Goal: Information Seeking & Learning: Learn about a topic

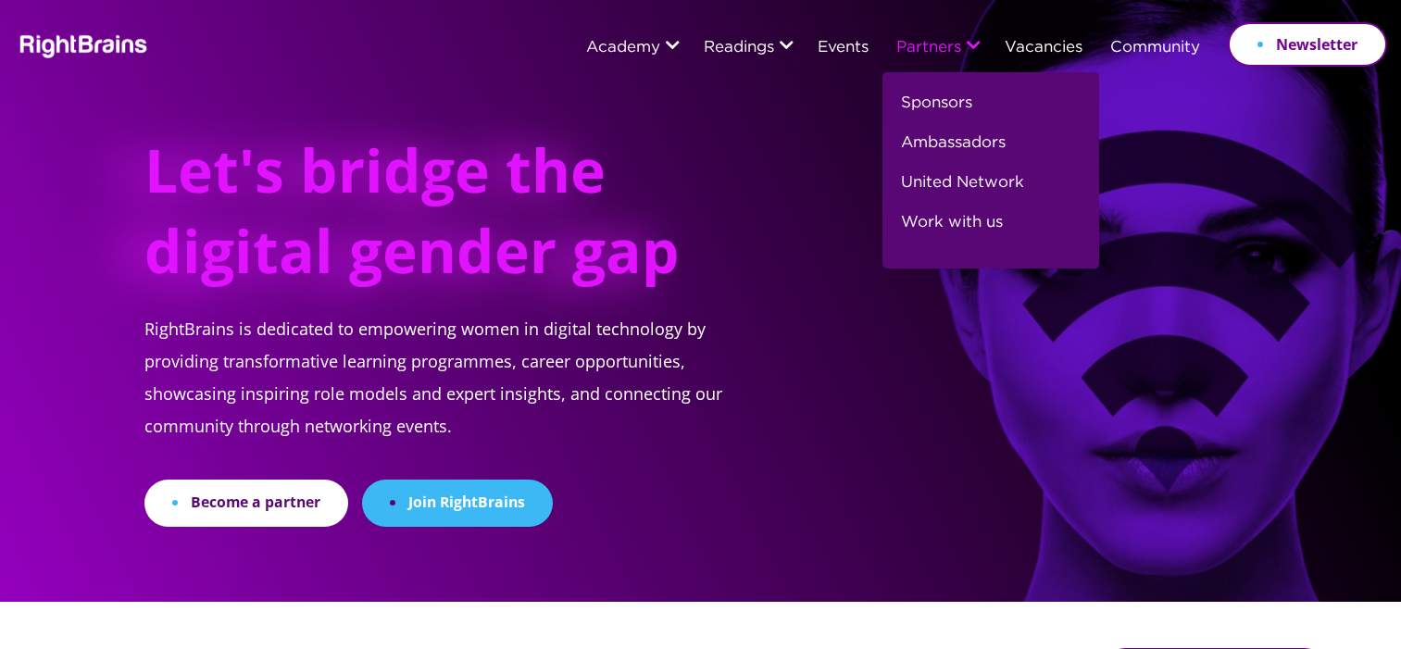
click at [926, 44] on link "Partners" at bounding box center [929, 48] width 65 height 17
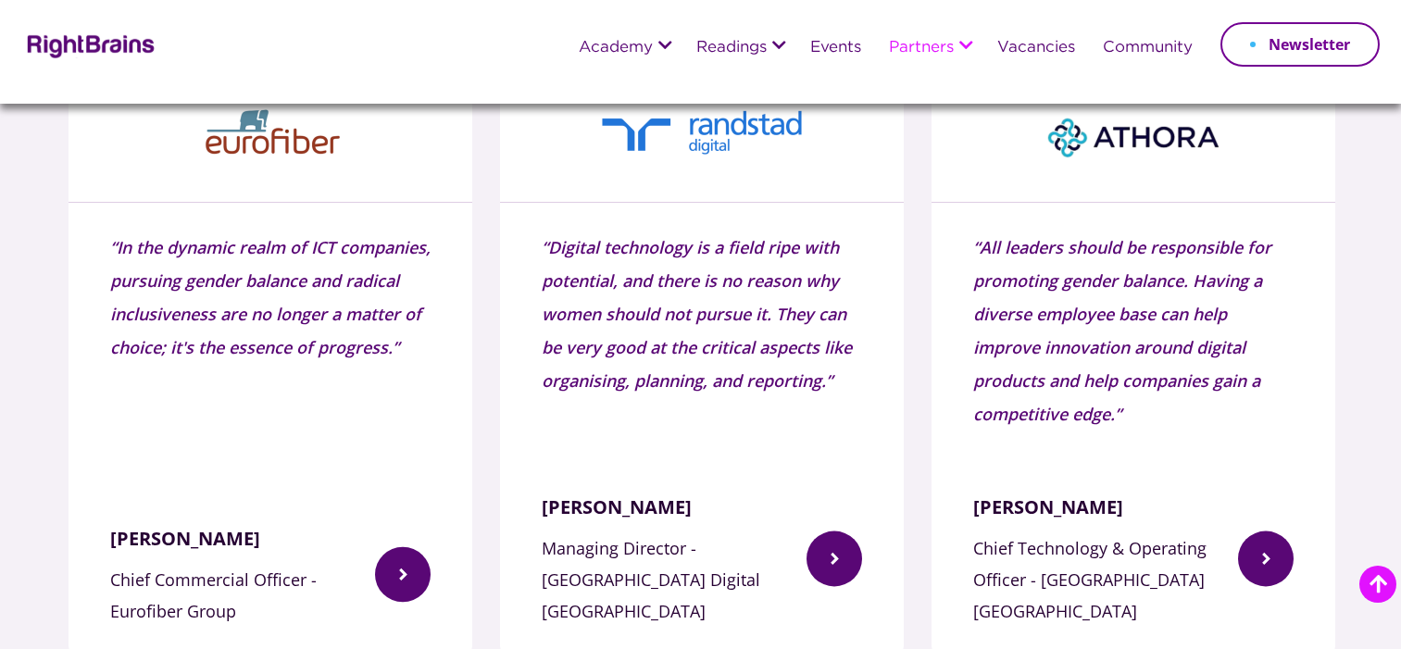
scroll to position [1608, 0]
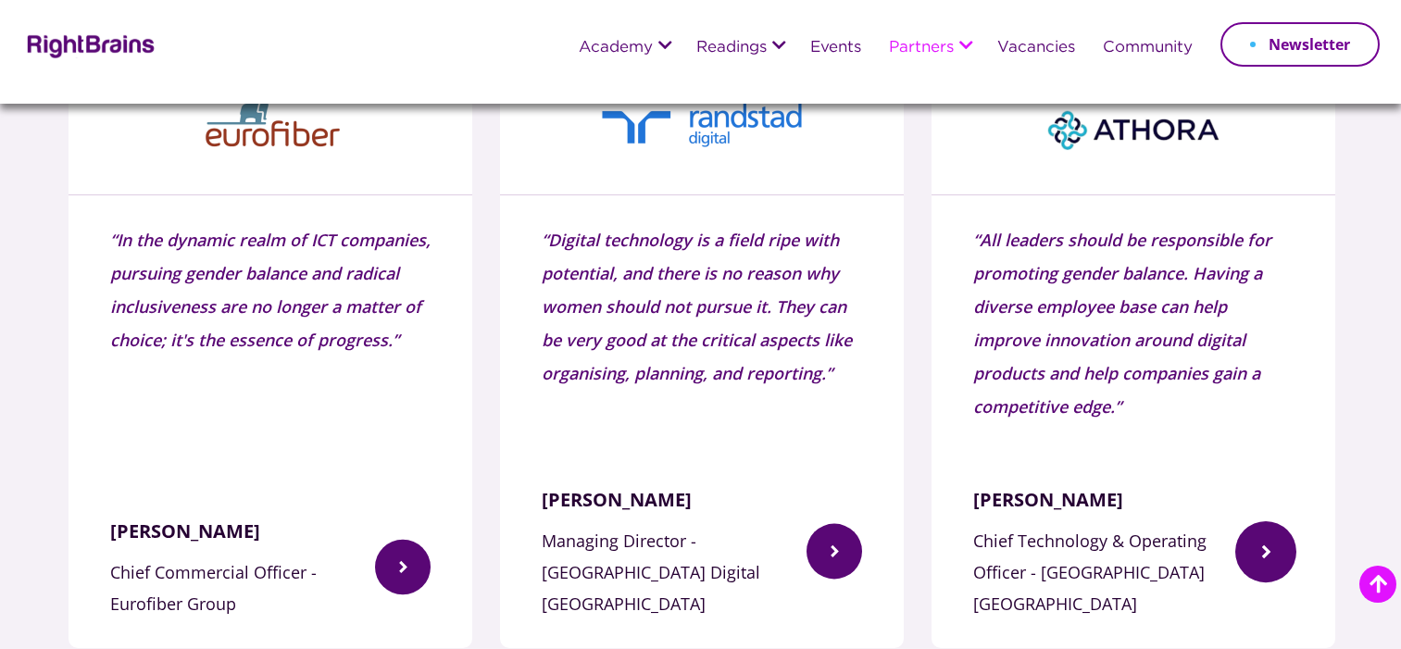
click at [1276, 547] on img at bounding box center [1266, 551] width 61 height 152
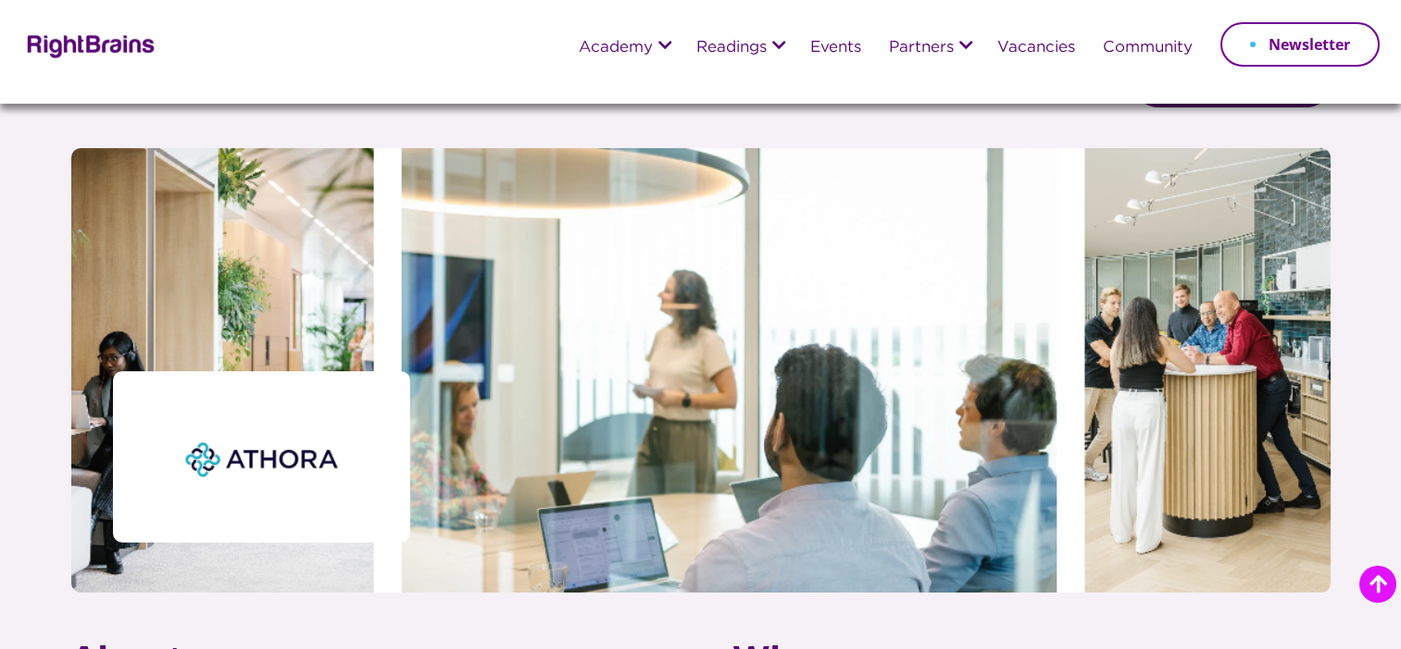
scroll to position [404, 0]
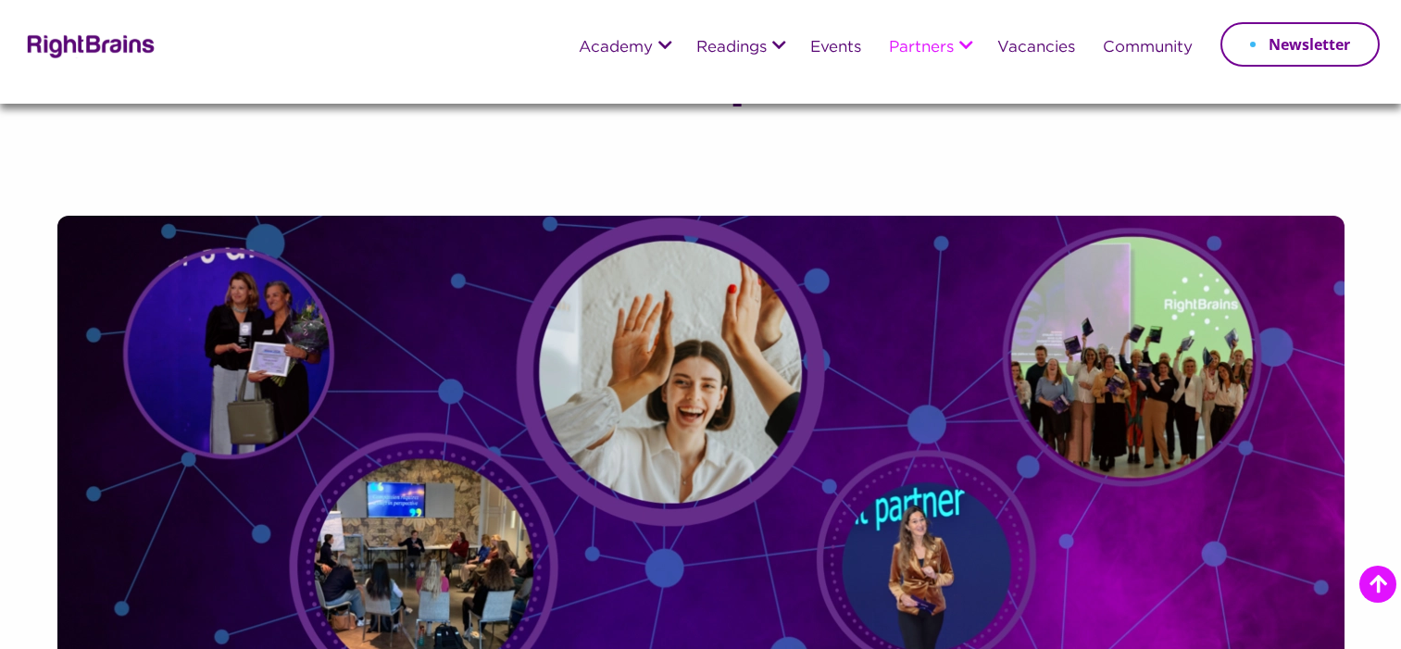
scroll to position [1791, 0]
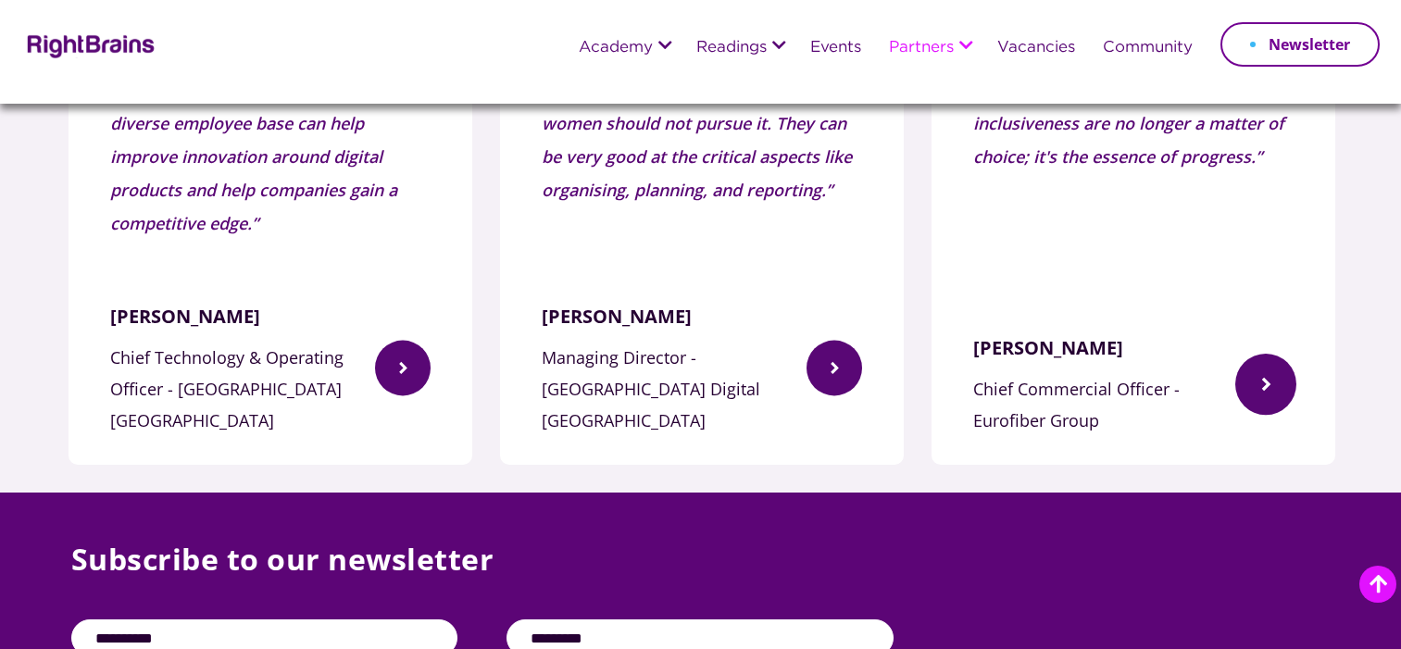
click at [1250, 347] on img at bounding box center [1266, 384] width 61 height 118
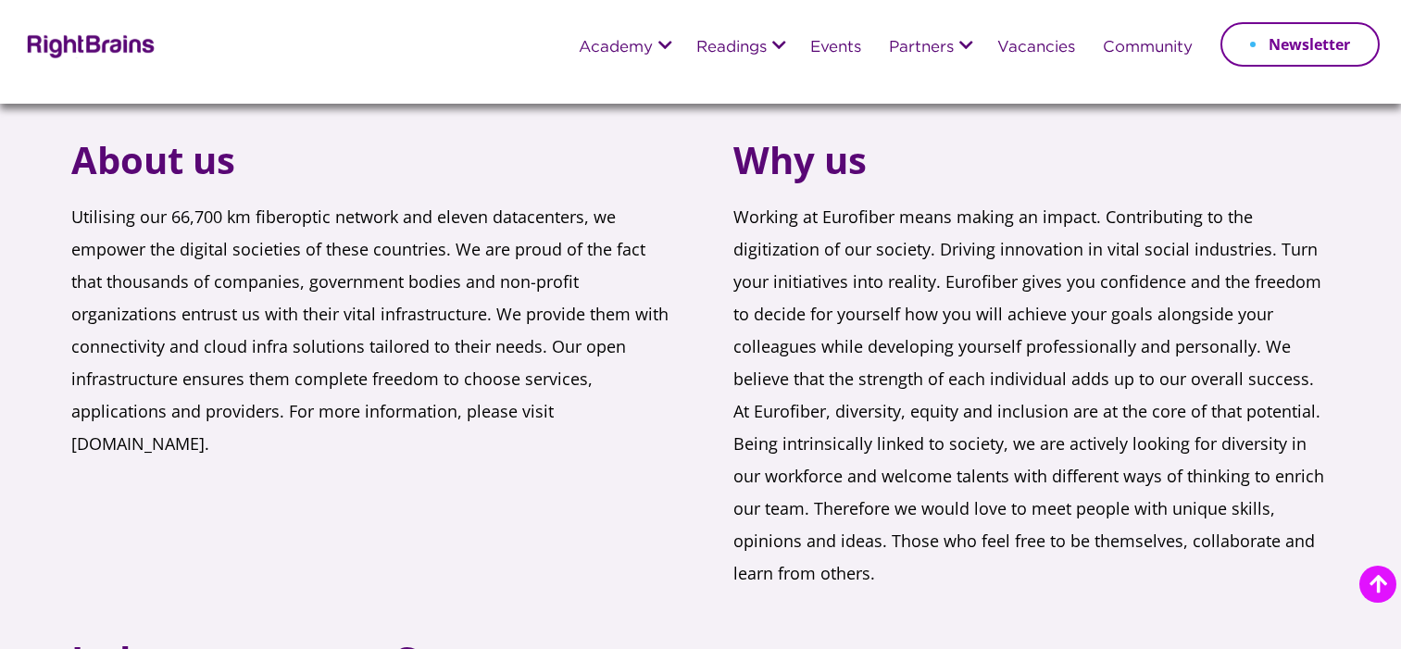
scroll to position [500, 0]
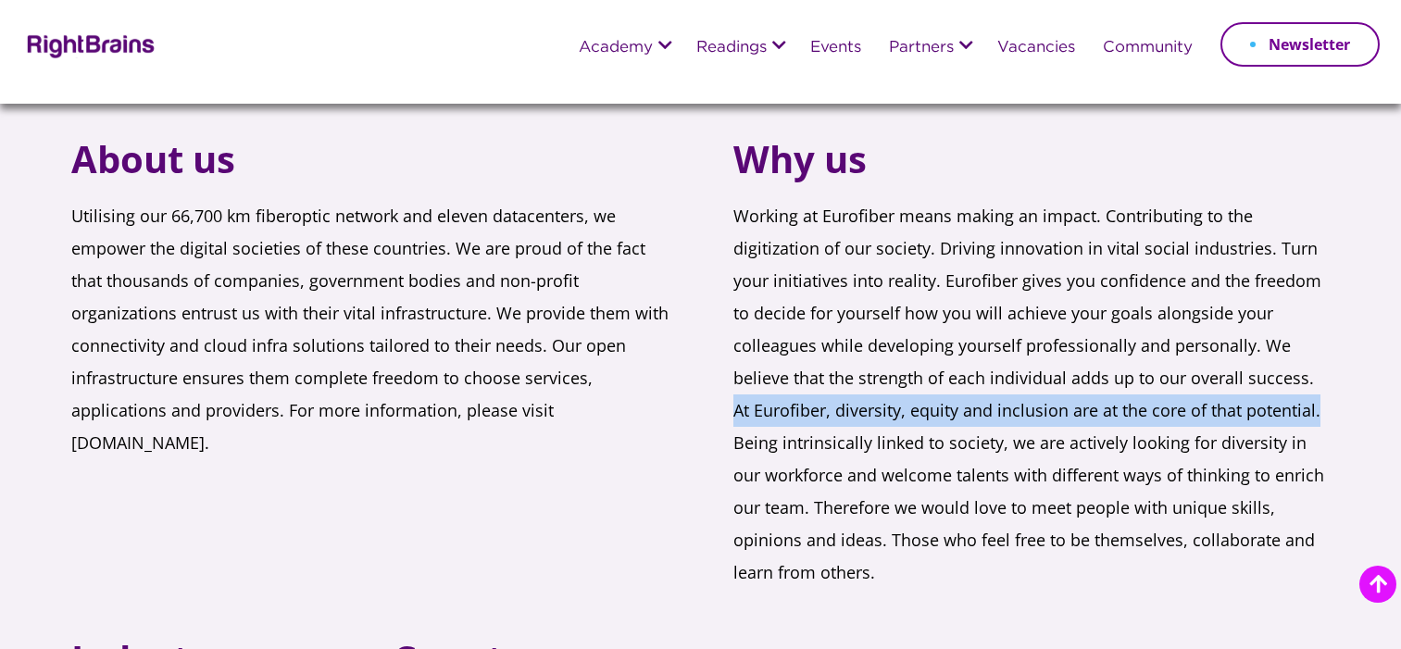
drag, startPoint x: 1313, startPoint y: 378, endPoint x: 1315, endPoint y: 393, distance: 14.9
click at [1316, 395] on p "Working at Eurofiber means making an impact. Contributing to the digitization o…" at bounding box center [1032, 408] width 597 height 417
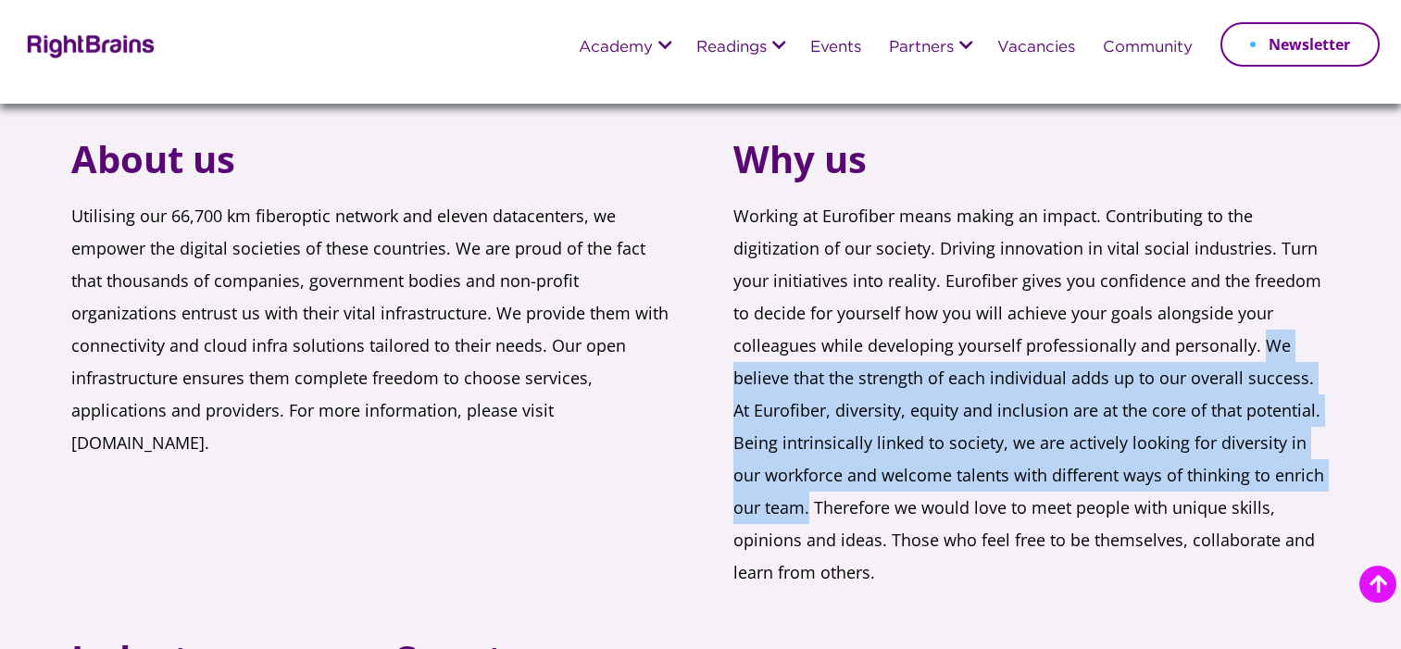
drag, startPoint x: 1258, startPoint y: 347, endPoint x: 780, endPoint y: 506, distance: 503.5
click at [779, 505] on p "Working at Eurofiber means making an impact. Contributing to the digitization o…" at bounding box center [1032, 408] width 597 height 417
copy p "We believe that the strength of each individual adds up to our overall success.…"
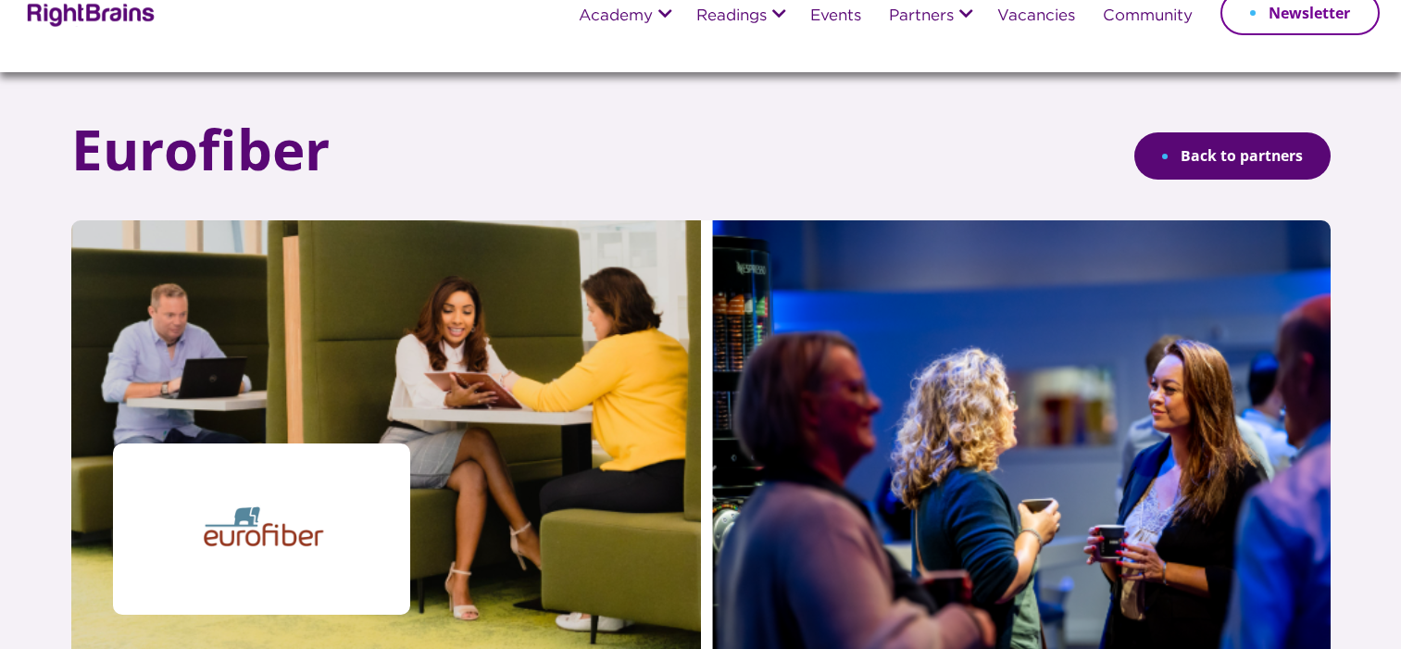
scroll to position [22, 0]
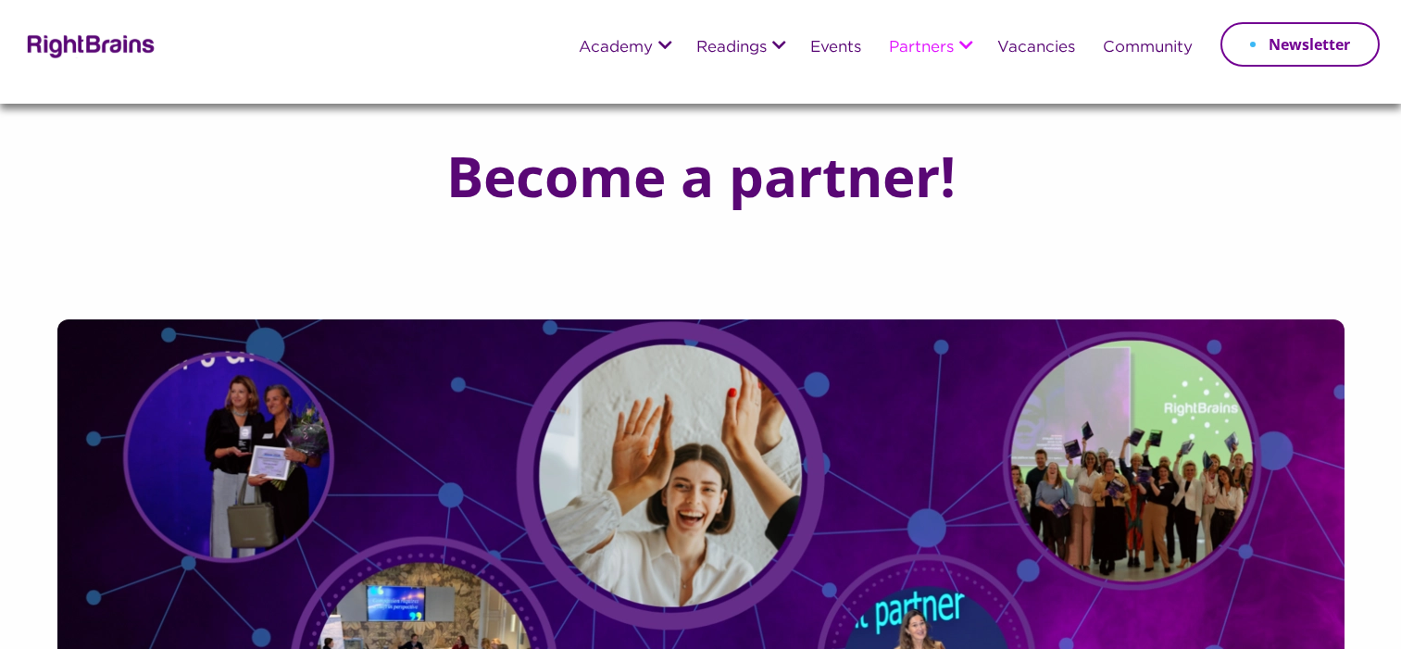
scroll to position [1791, 0]
